Goal: Task Accomplishment & Management: Manage account settings

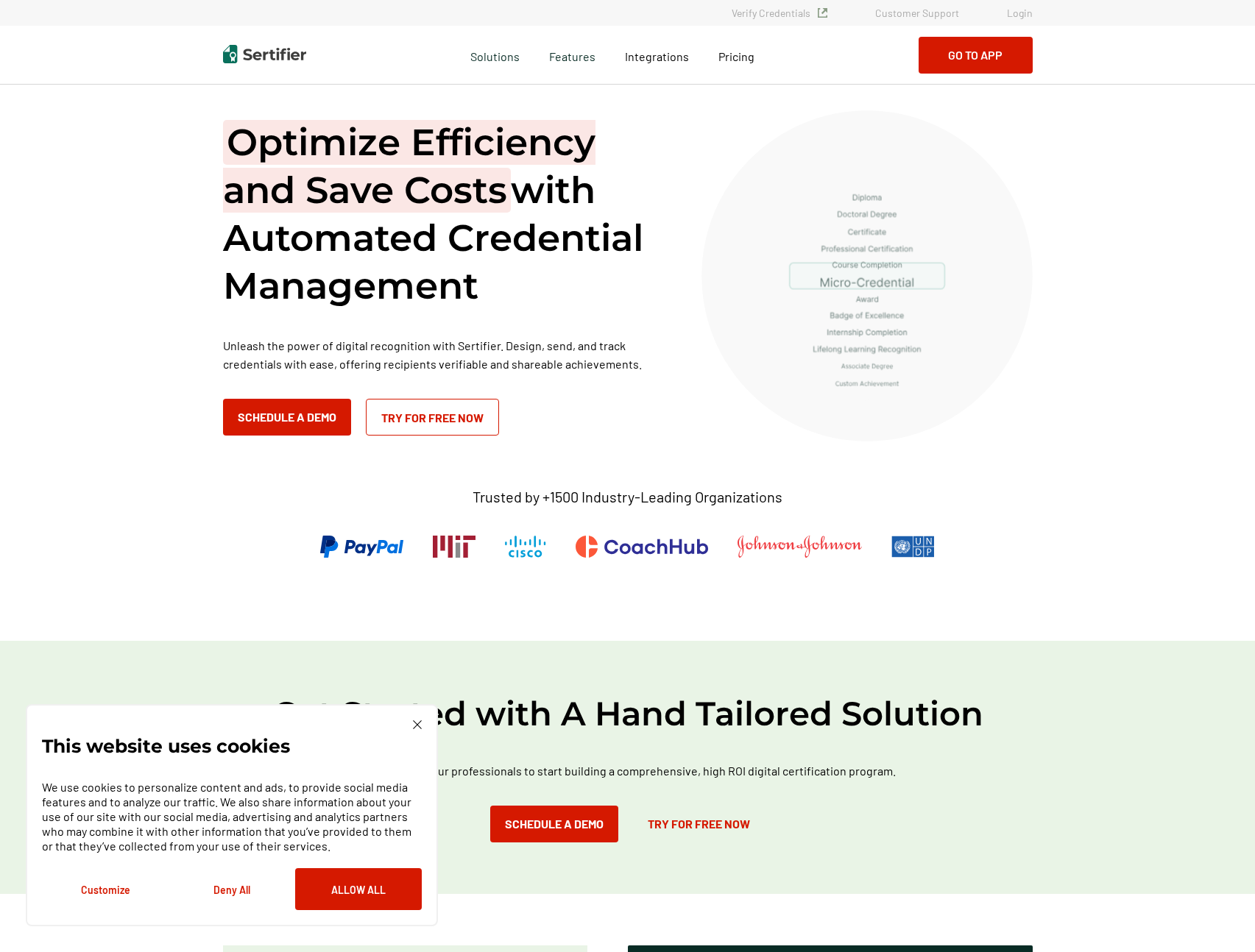
click at [1012, 13] on link "Login" at bounding box center [1020, 13] width 26 height 13
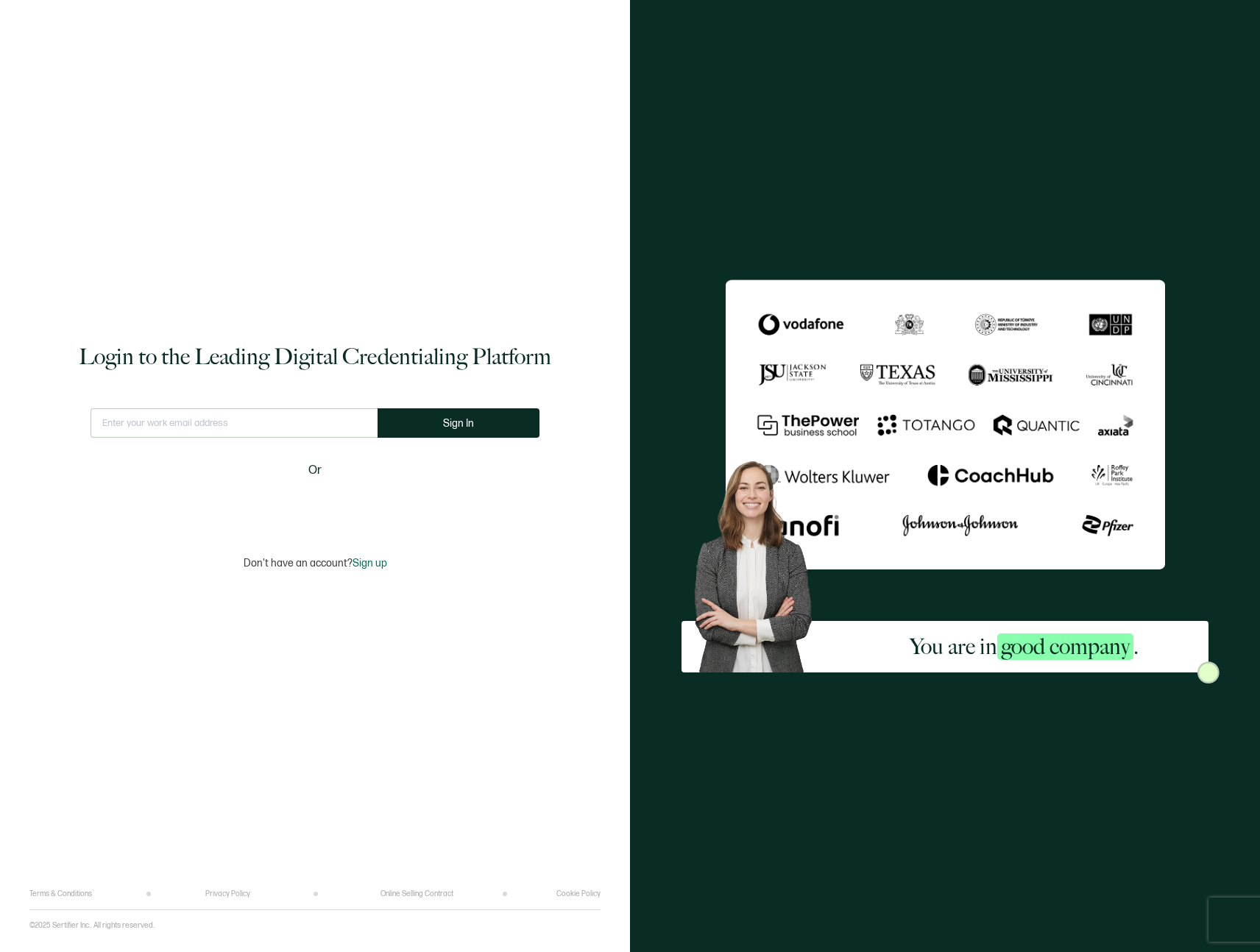
click at [231, 429] on input "text" at bounding box center [234, 423] width 287 height 30
type input "[EMAIL_ADDRESS][DOMAIN_NAME]"
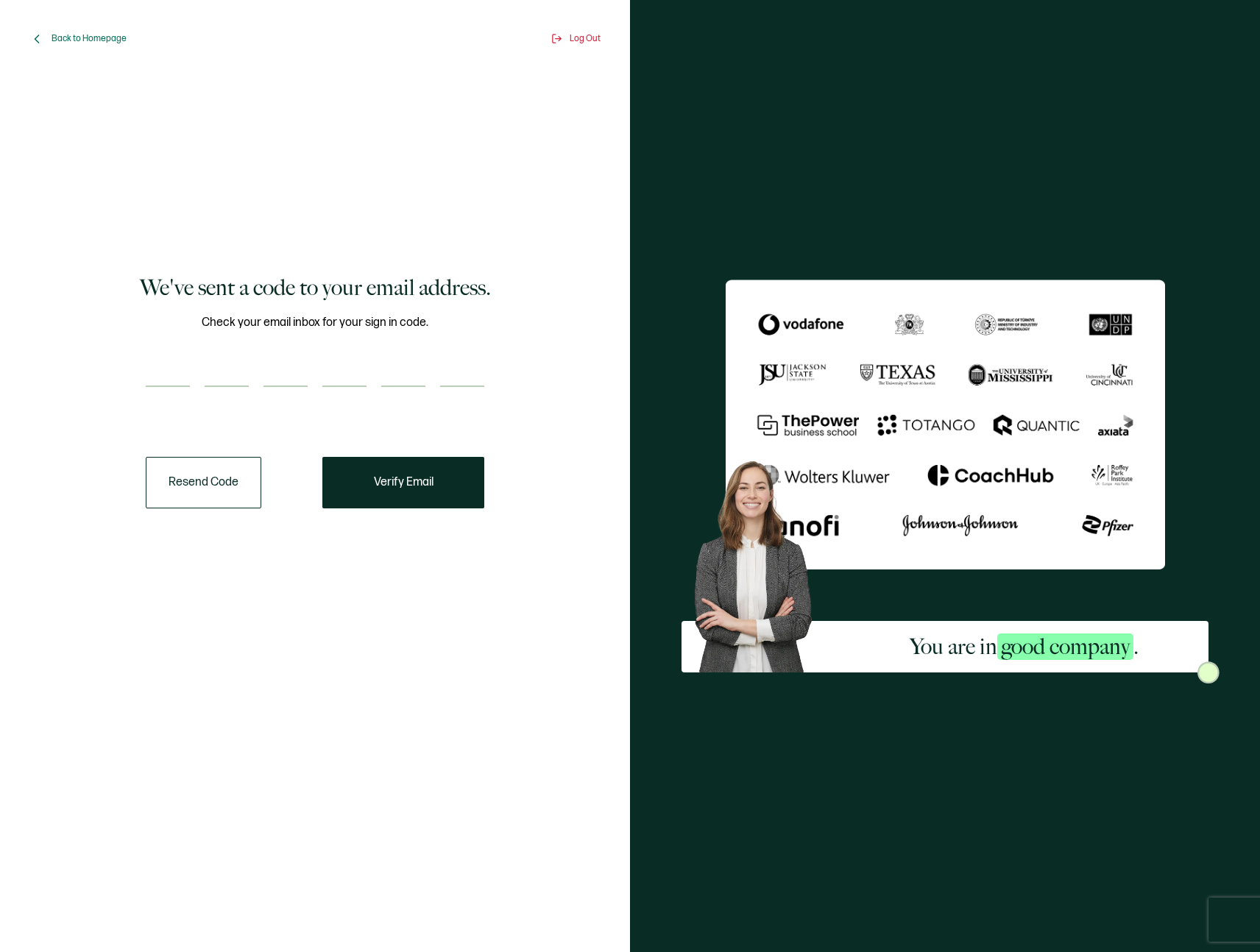
click at [155, 378] on input "number" at bounding box center [167, 372] width 44 height 30
paste input "7"
type input "7"
type input "9"
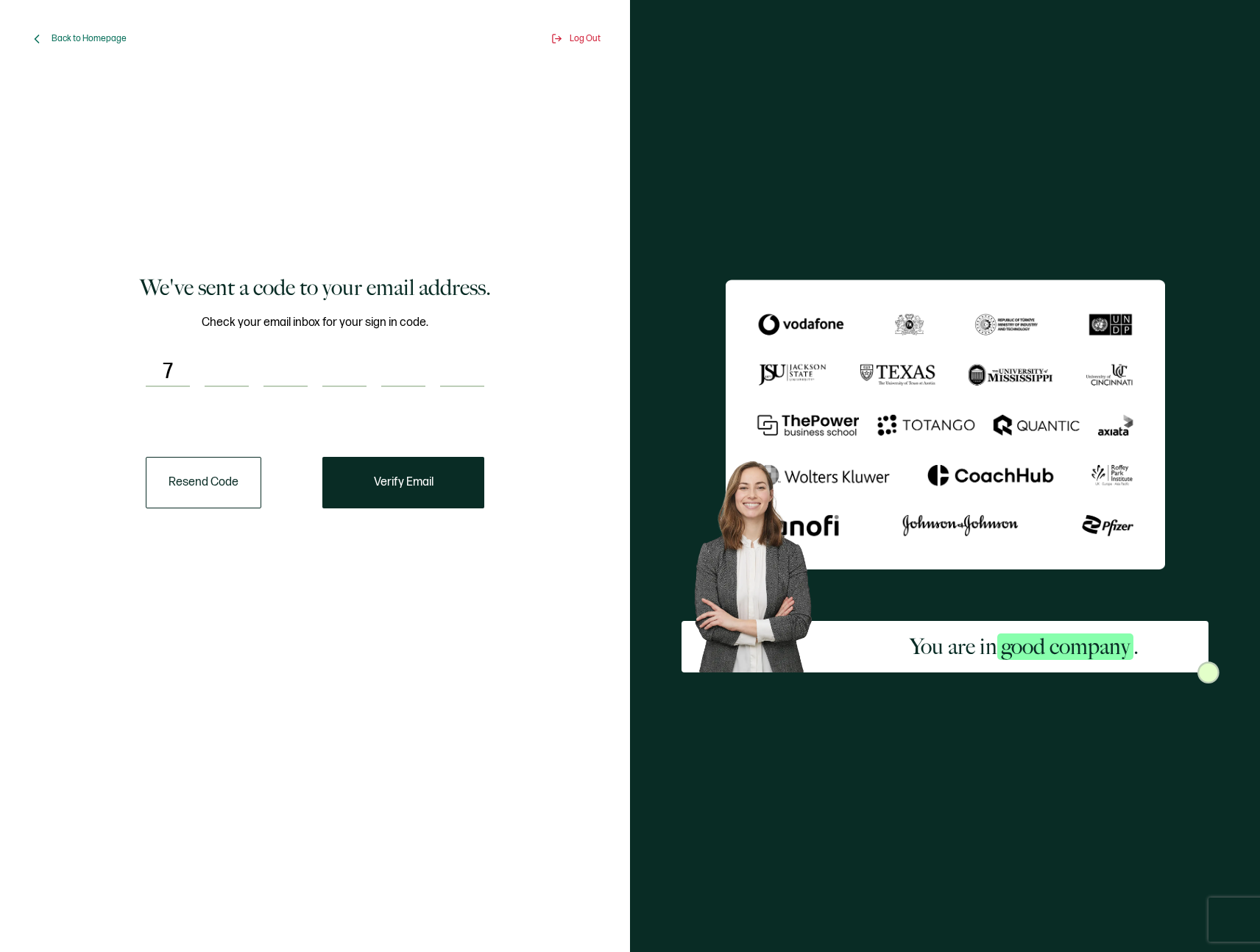
type input "8"
type input "7"
